Goal: Task Accomplishment & Management: Manage account settings

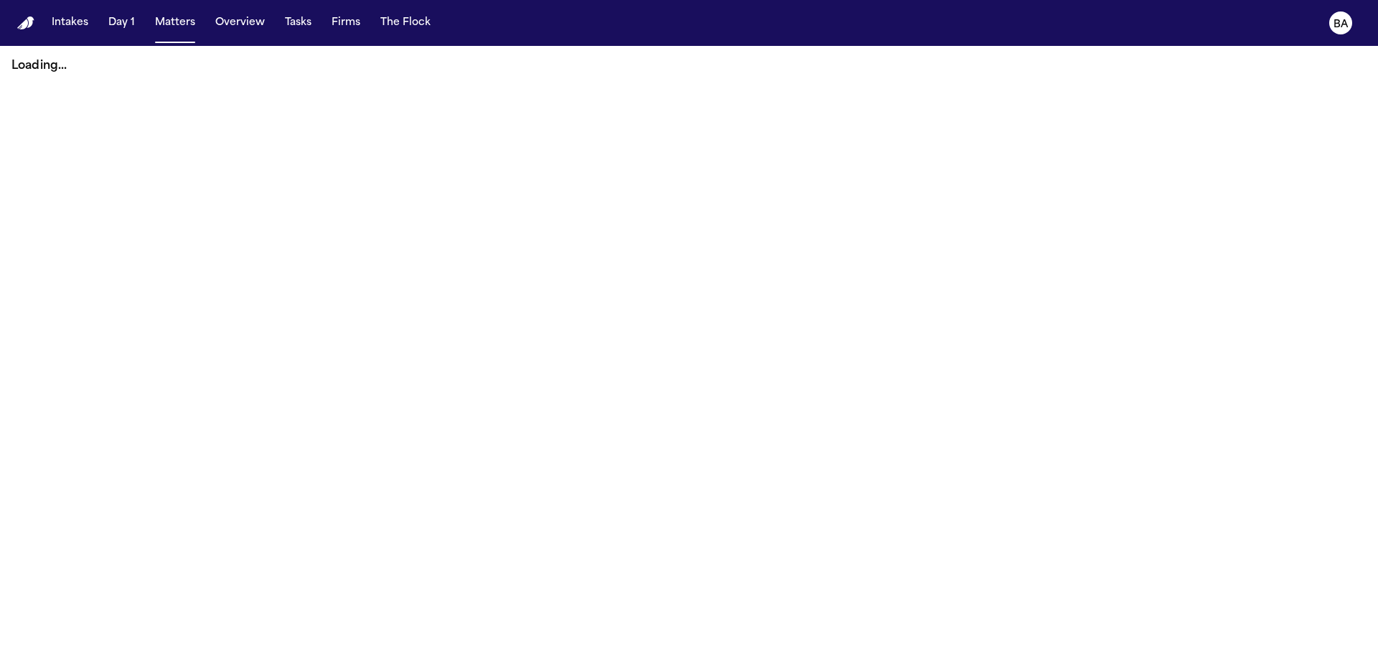
click at [240, 35] on nav "Intakes Day 1 Matters Overview Tasks Firms The Flock BA" at bounding box center [689, 23] width 1378 height 46
click at [240, 29] on button "Overview" at bounding box center [240, 23] width 61 height 26
select select "**"
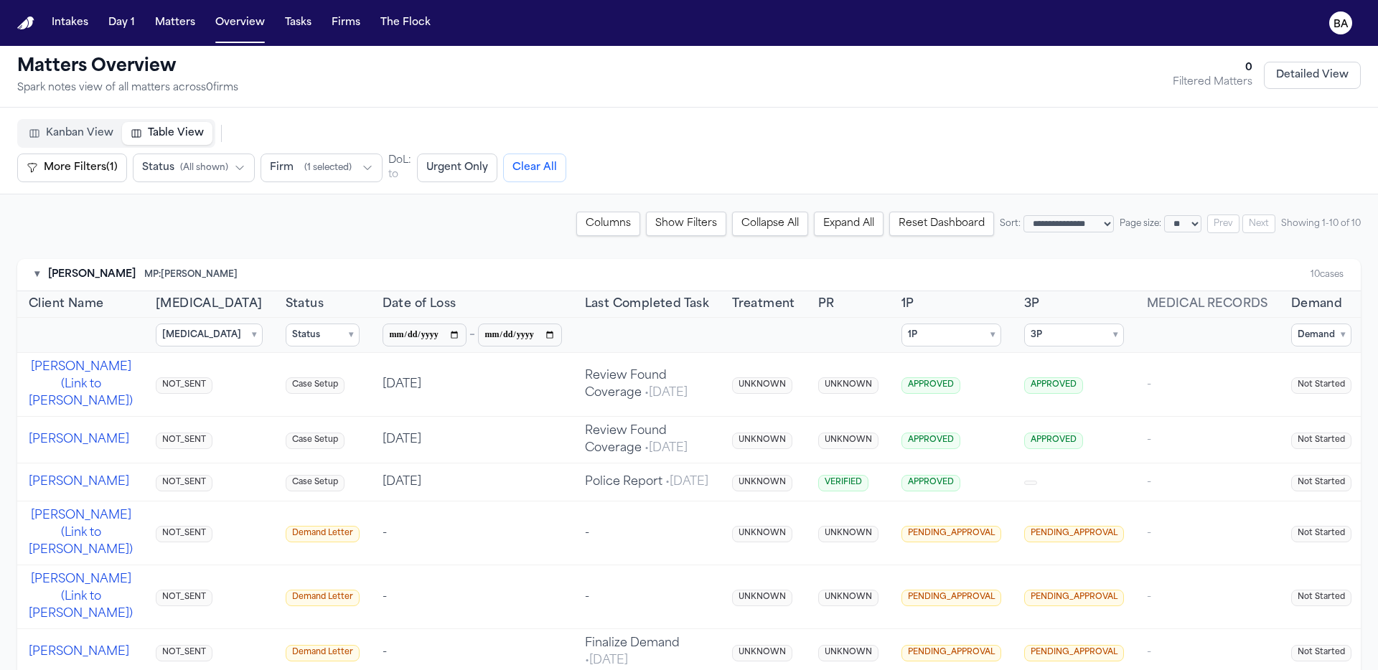
scroll to position [3, 0]
click at [33, 274] on div "▾ [PERSON_NAME] MP: [PERSON_NAME] 10 cases" at bounding box center [688, 274] width 1343 height 32
click at [37, 278] on button "▾" at bounding box center [36, 274] width 5 height 14
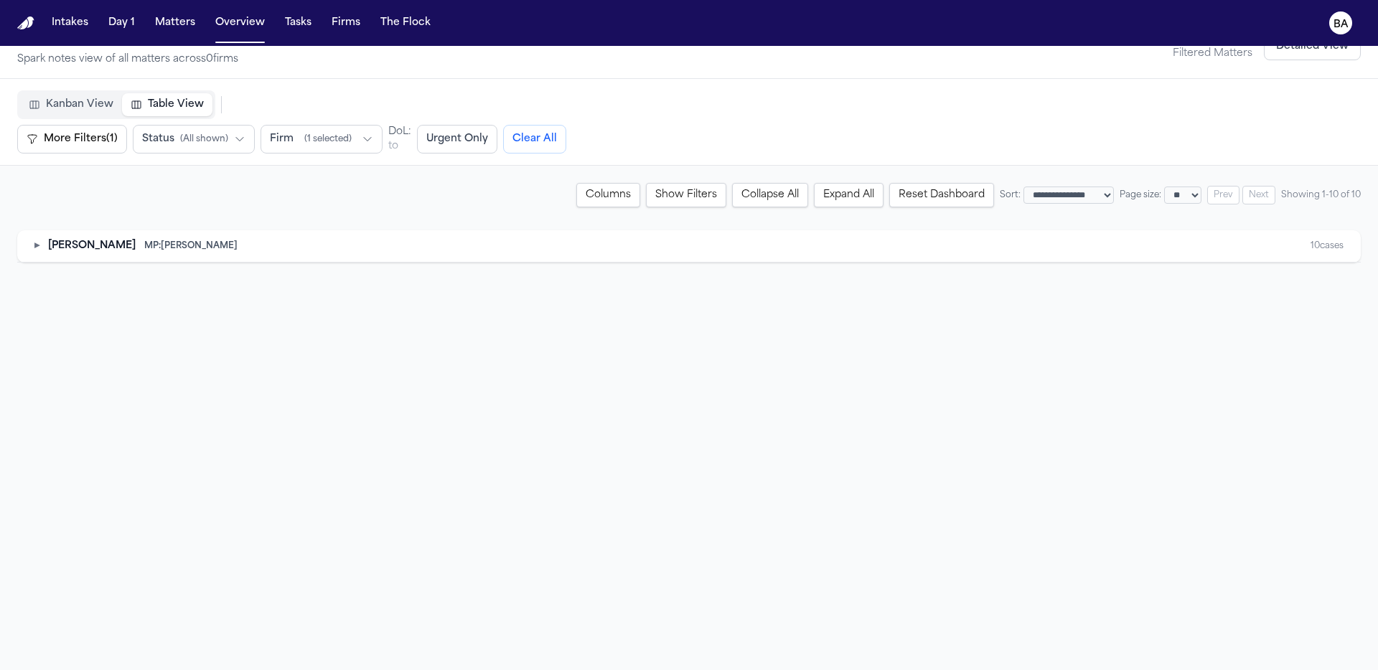
scroll to position [46, 0]
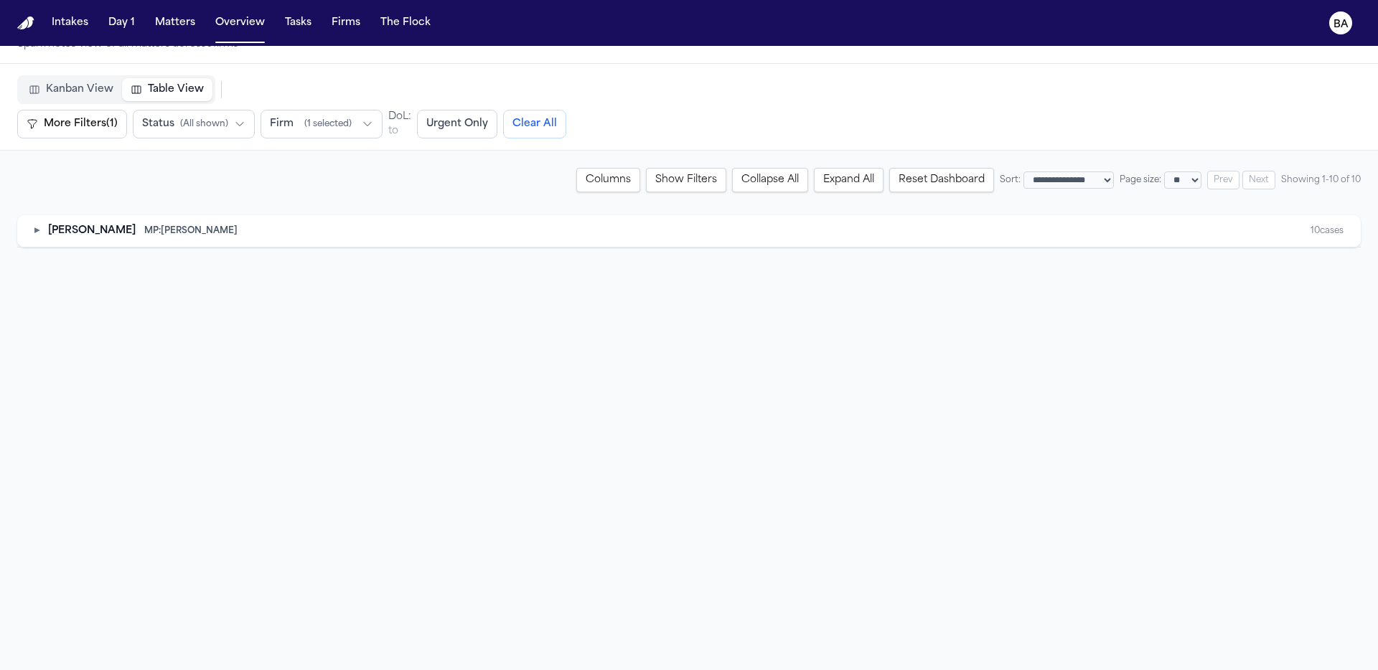
click at [350, 131] on button "Firm ( 1 selected )" at bounding box center [321, 124] width 122 height 29
click at [433, 155] on button "Show All" at bounding box center [418, 153] width 38 height 11
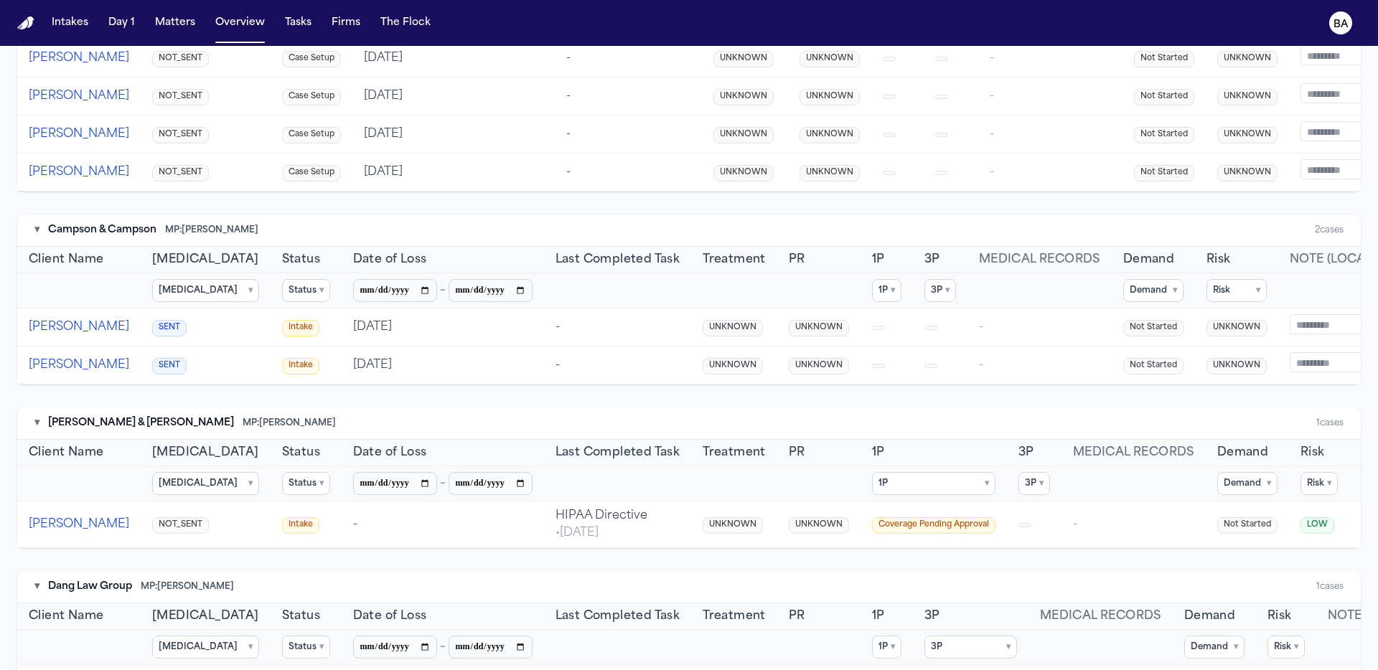
scroll to position [0, 0]
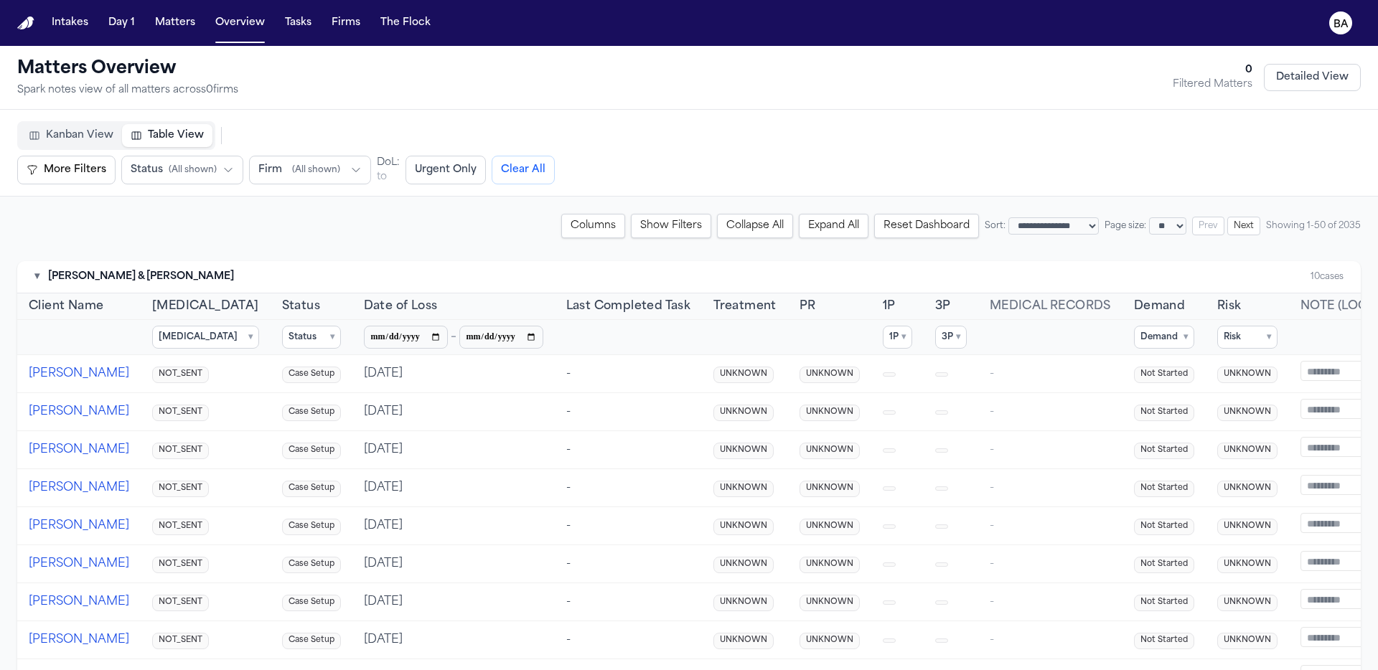
click at [565, 224] on button "Columns" at bounding box center [593, 226] width 64 height 24
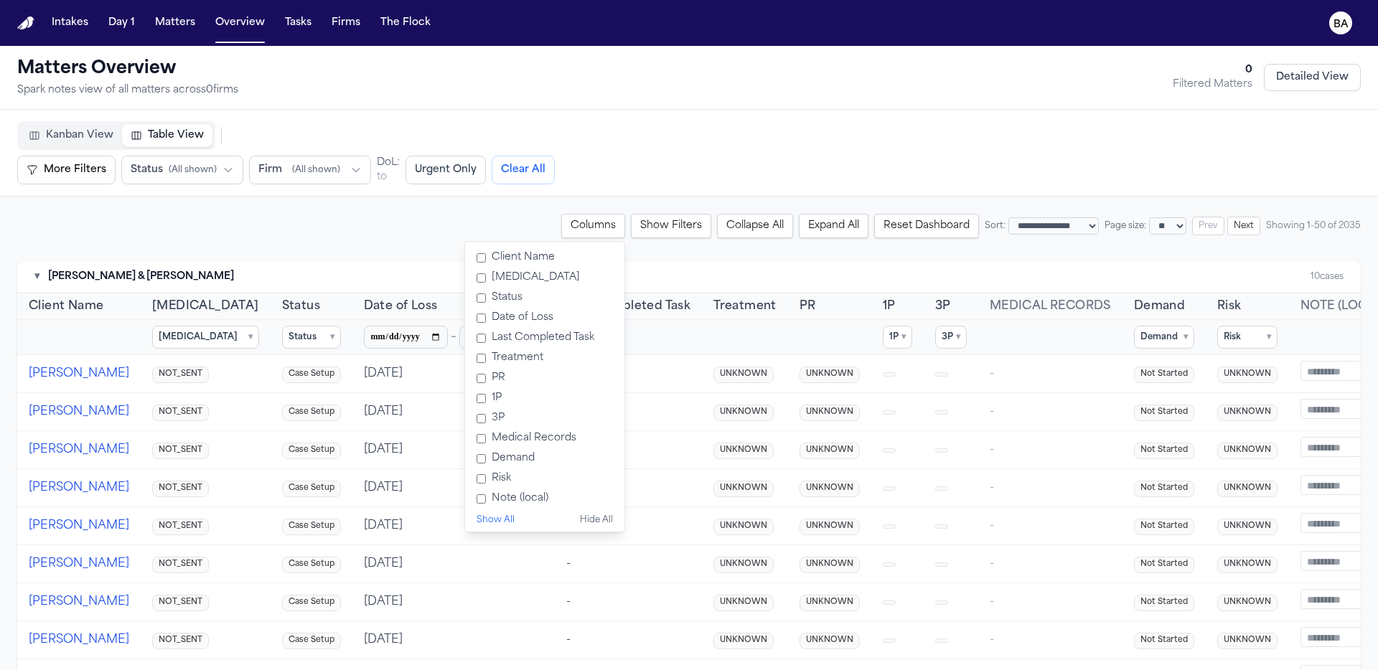
click at [493, 281] on label "[MEDICAL_DATA]" at bounding box center [545, 278] width 148 height 20
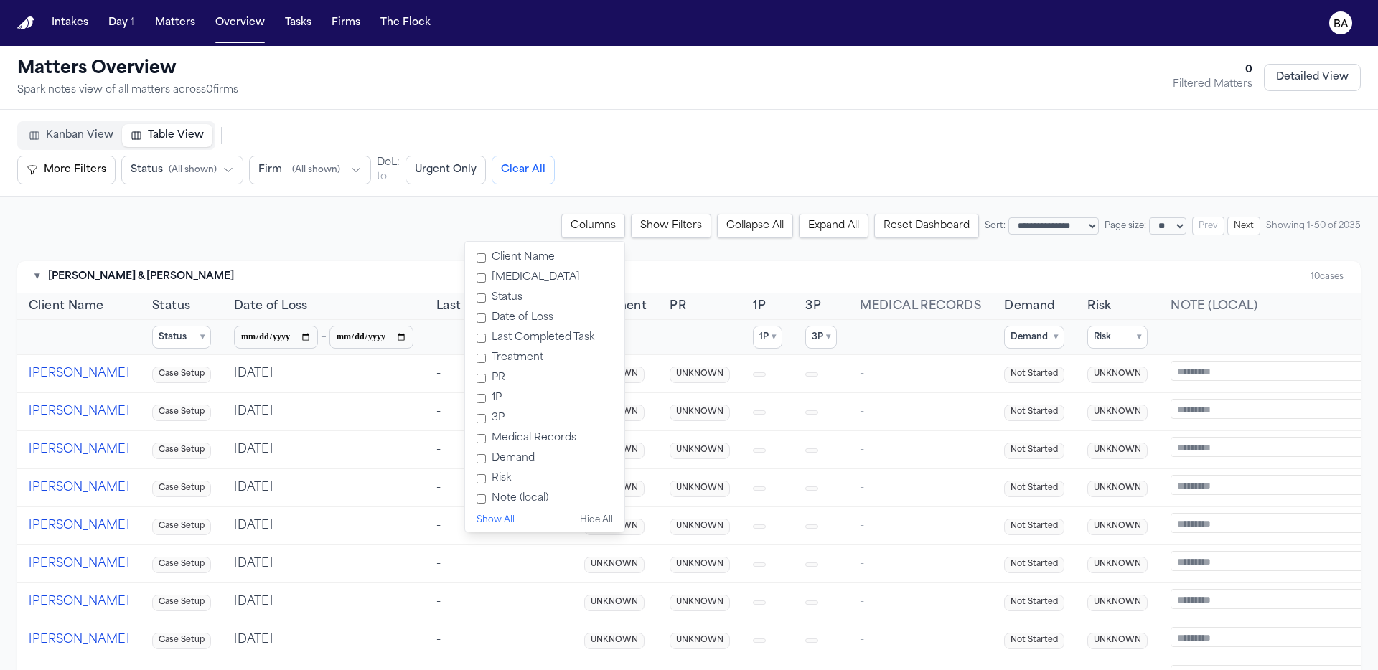
click at [491, 296] on label "Status" at bounding box center [545, 298] width 148 height 20
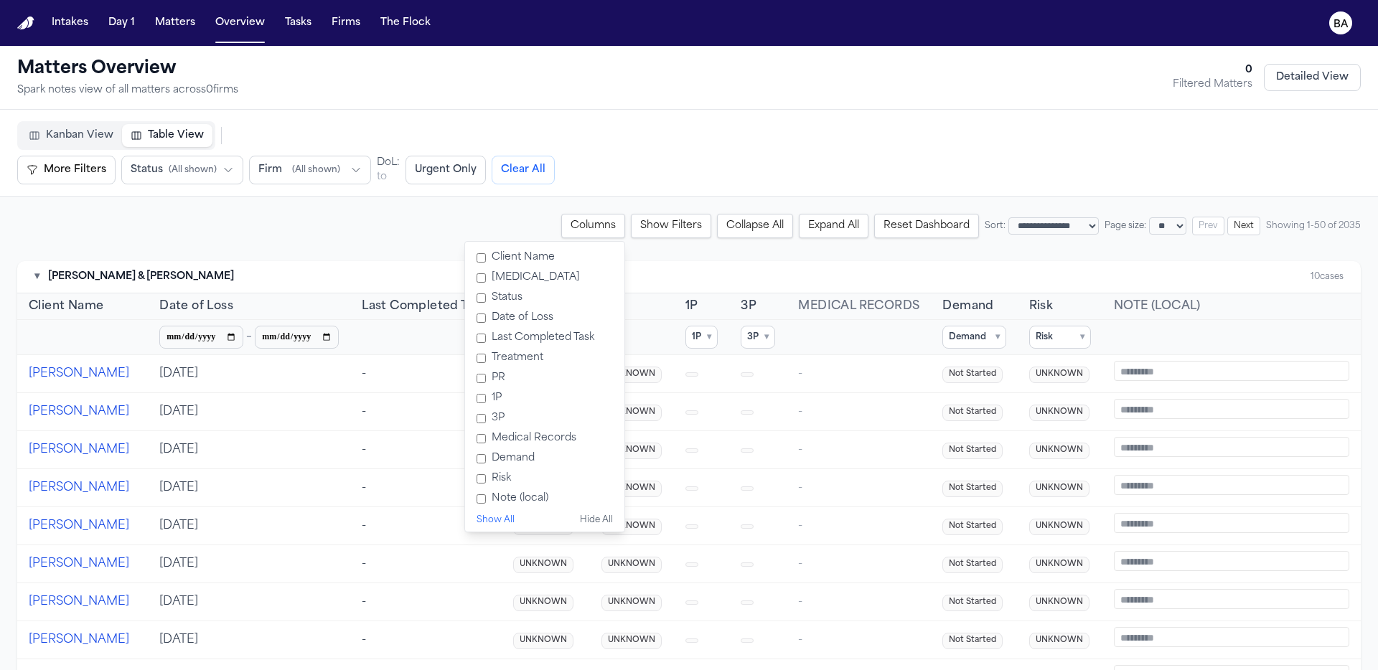
click at [502, 316] on label "Date of Loss" at bounding box center [545, 318] width 148 height 20
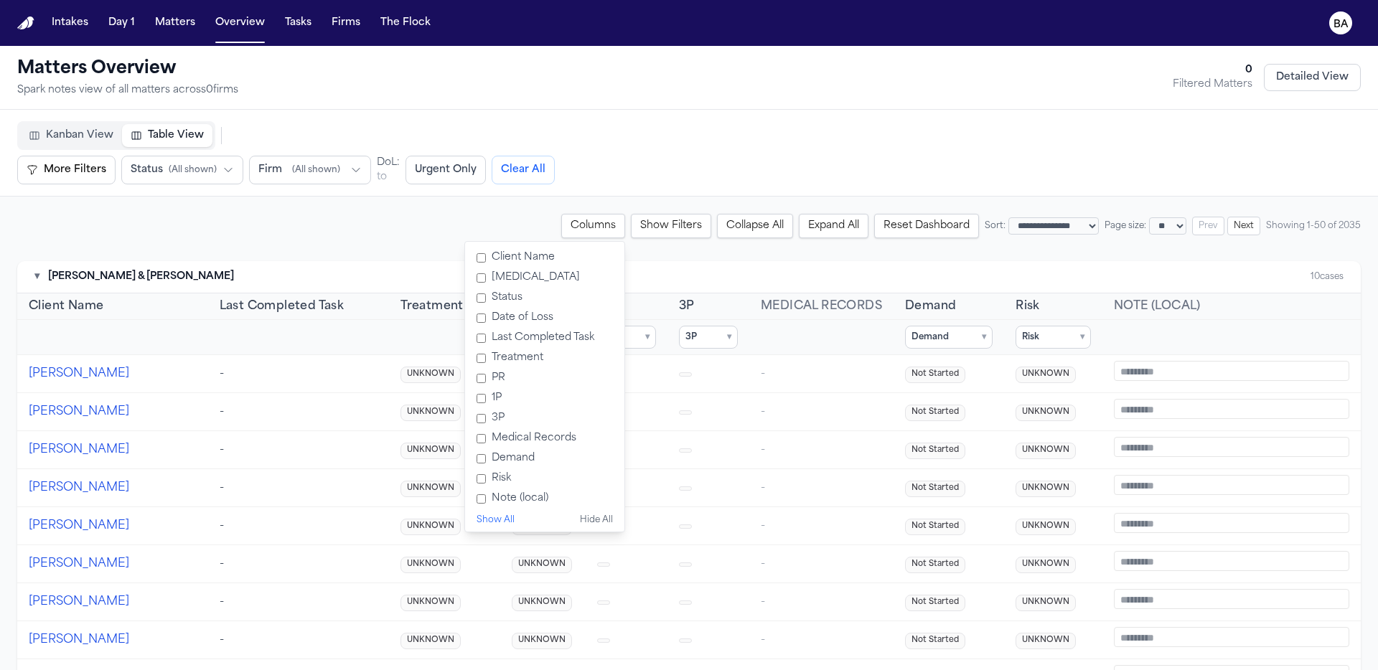
click at [476, 375] on label "PR" at bounding box center [545, 378] width 148 height 20
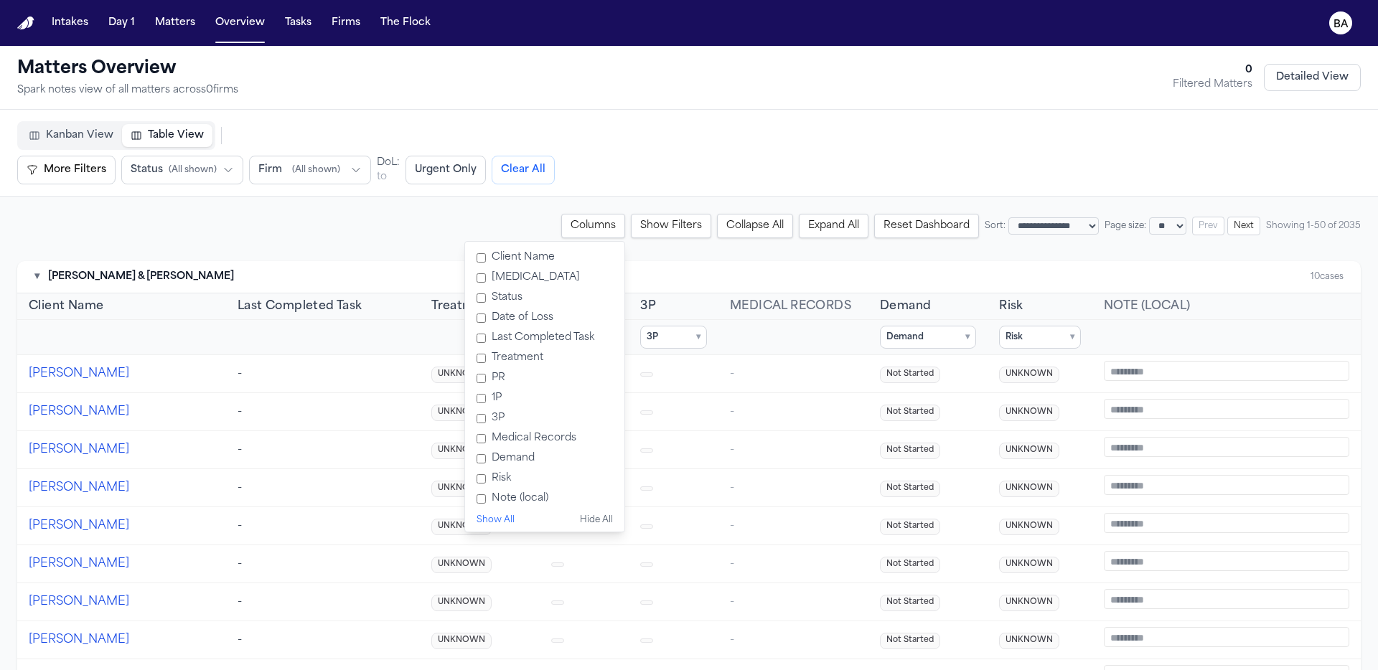
click at [473, 396] on label "1P" at bounding box center [545, 398] width 148 height 20
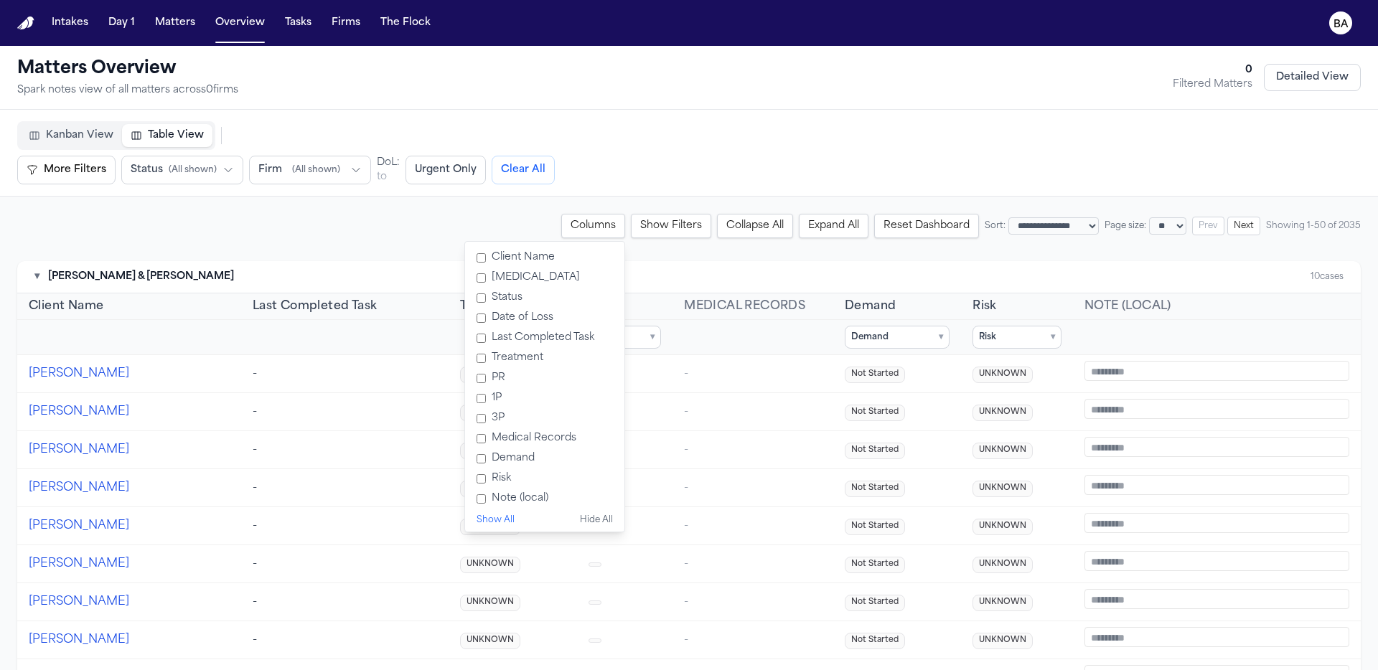
click at [471, 416] on label "3P" at bounding box center [545, 418] width 148 height 20
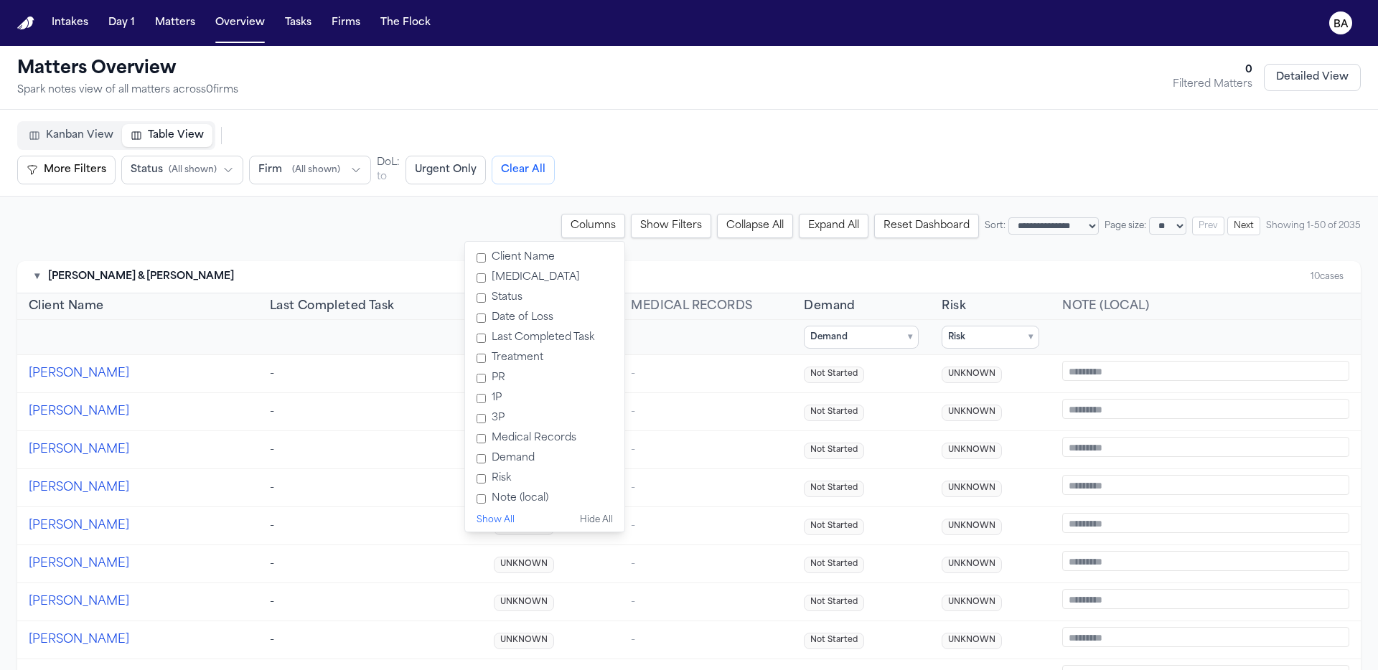
click at [471, 401] on label "1P" at bounding box center [545, 398] width 148 height 20
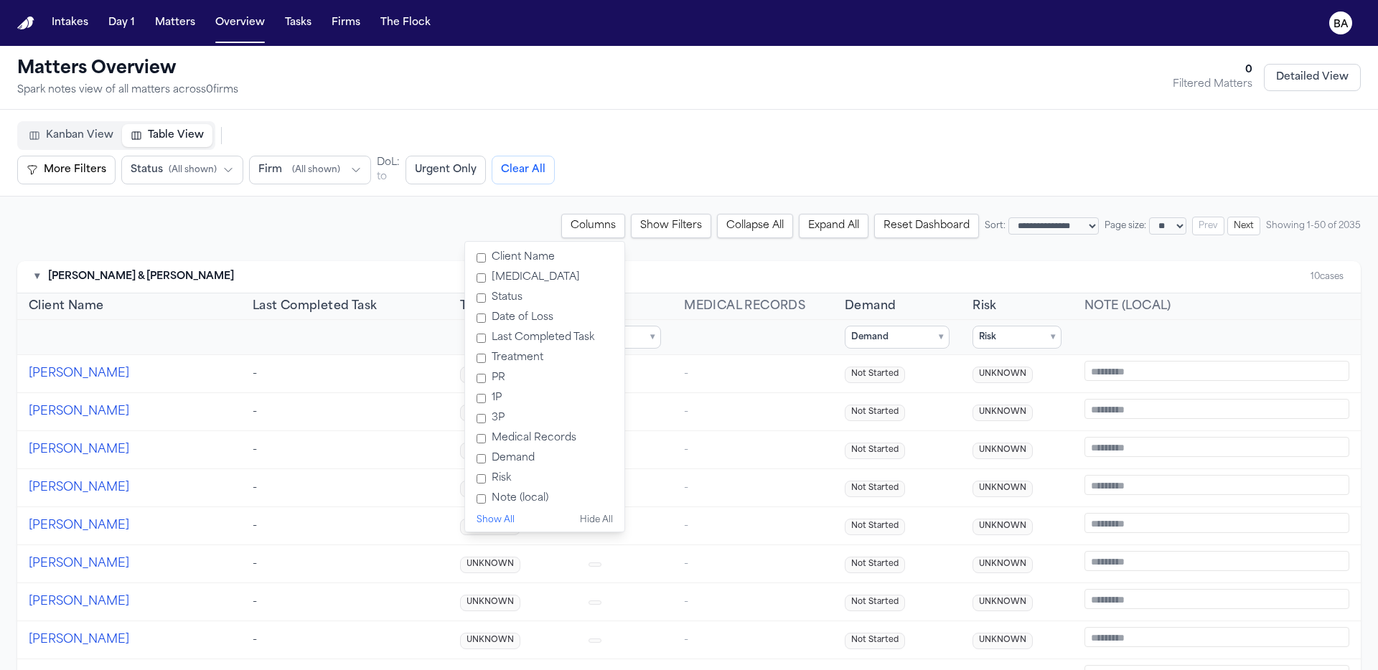
click at [471, 424] on label "3P" at bounding box center [545, 418] width 148 height 20
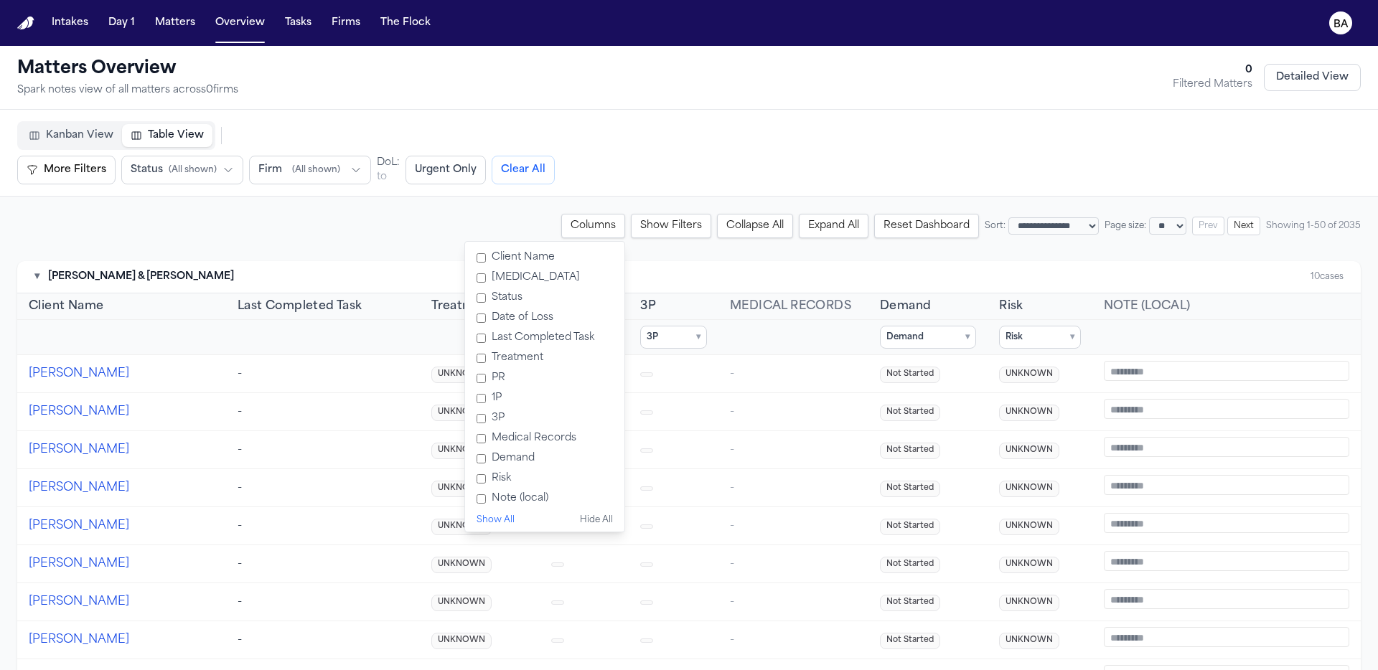
click at [498, 463] on label "Demand" at bounding box center [545, 458] width 148 height 20
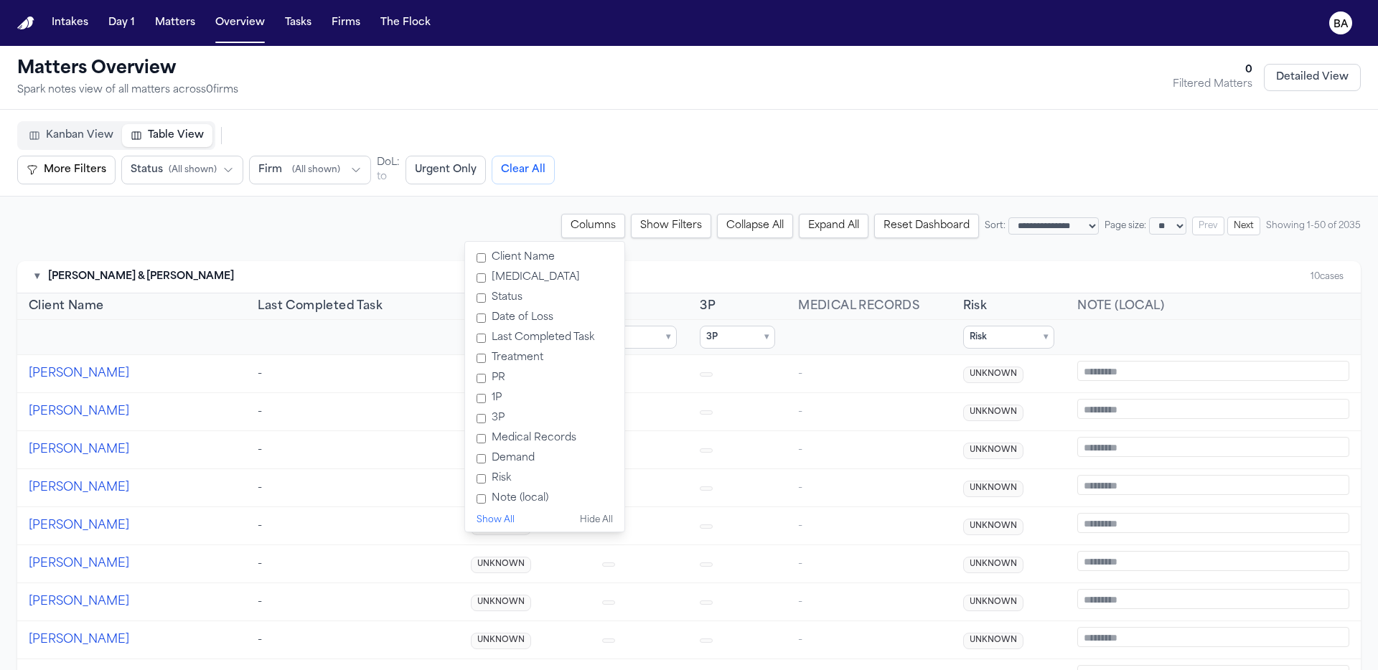
click at [471, 484] on label "Risk" at bounding box center [545, 479] width 148 height 20
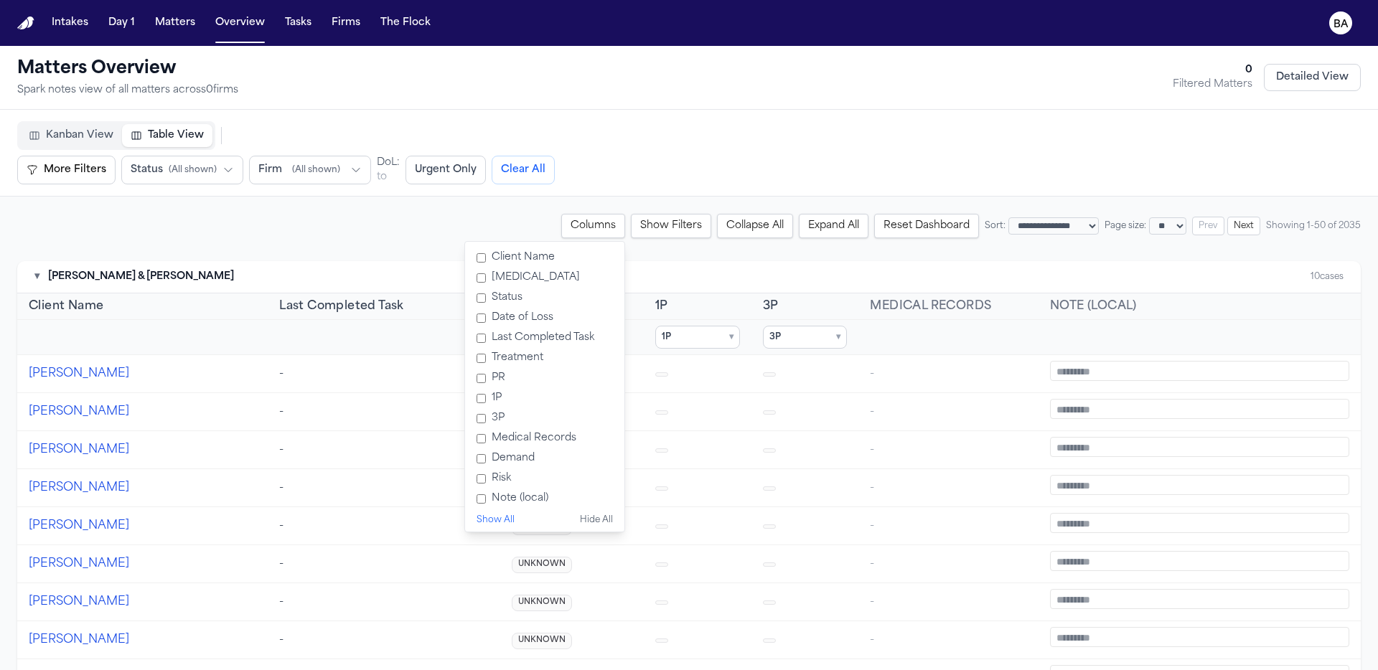
click at [561, 229] on button "Columns" at bounding box center [593, 226] width 64 height 24
